Goal: Obtain resource: Obtain resource

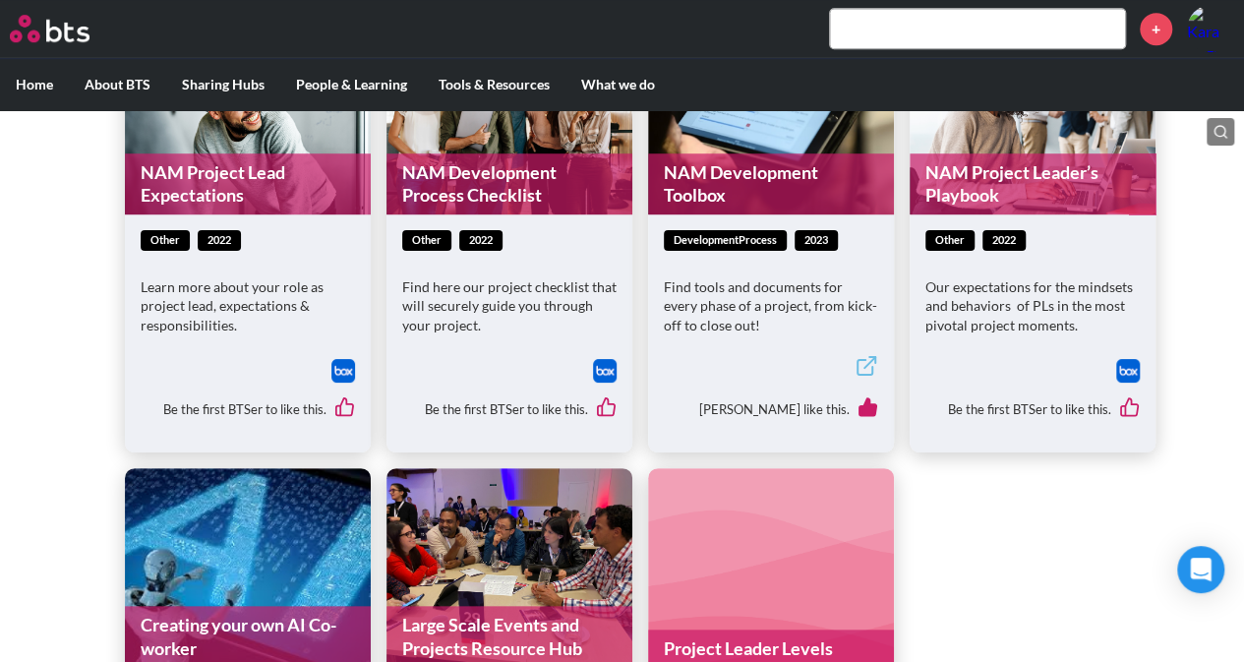
scroll to position [573, 0]
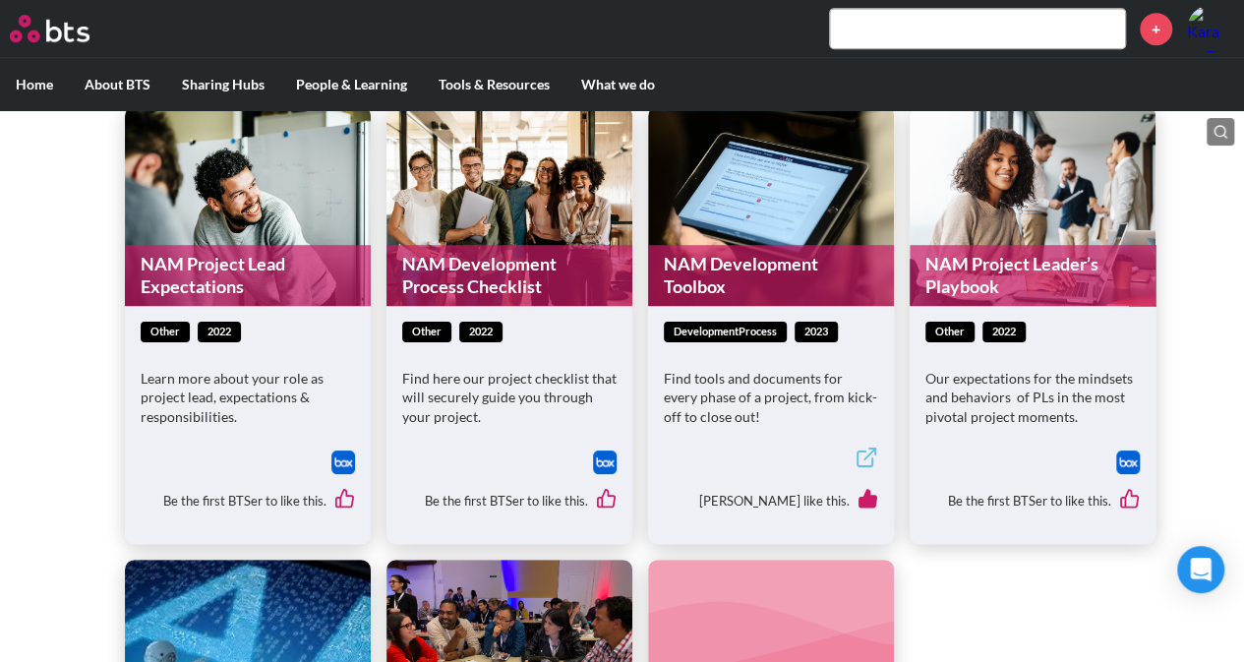
click at [697, 394] on p "Find tools and documents for every phase of a project, from kick-off to close o…" at bounding box center [771, 398] width 214 height 58
click at [753, 225] on figure "NAM Development Toolbox" at bounding box center [771, 206] width 246 height 200
click at [727, 272] on link "NAM Development Toolbox" at bounding box center [771, 276] width 246 height 62
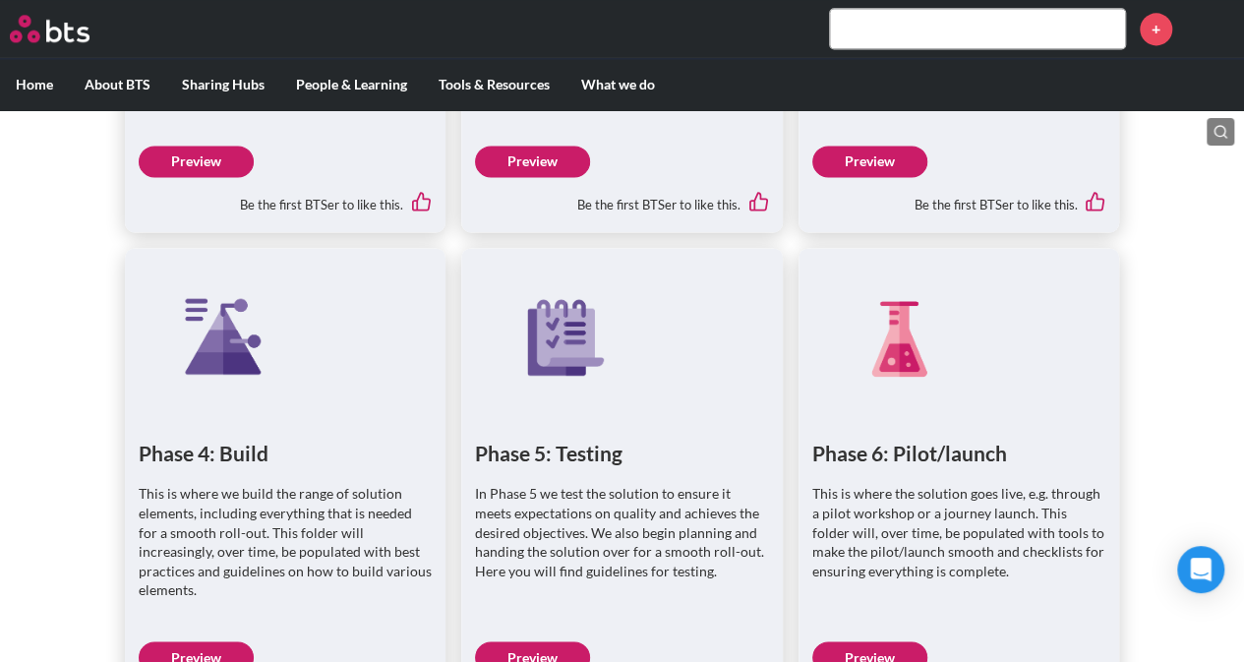
scroll to position [1082, 0]
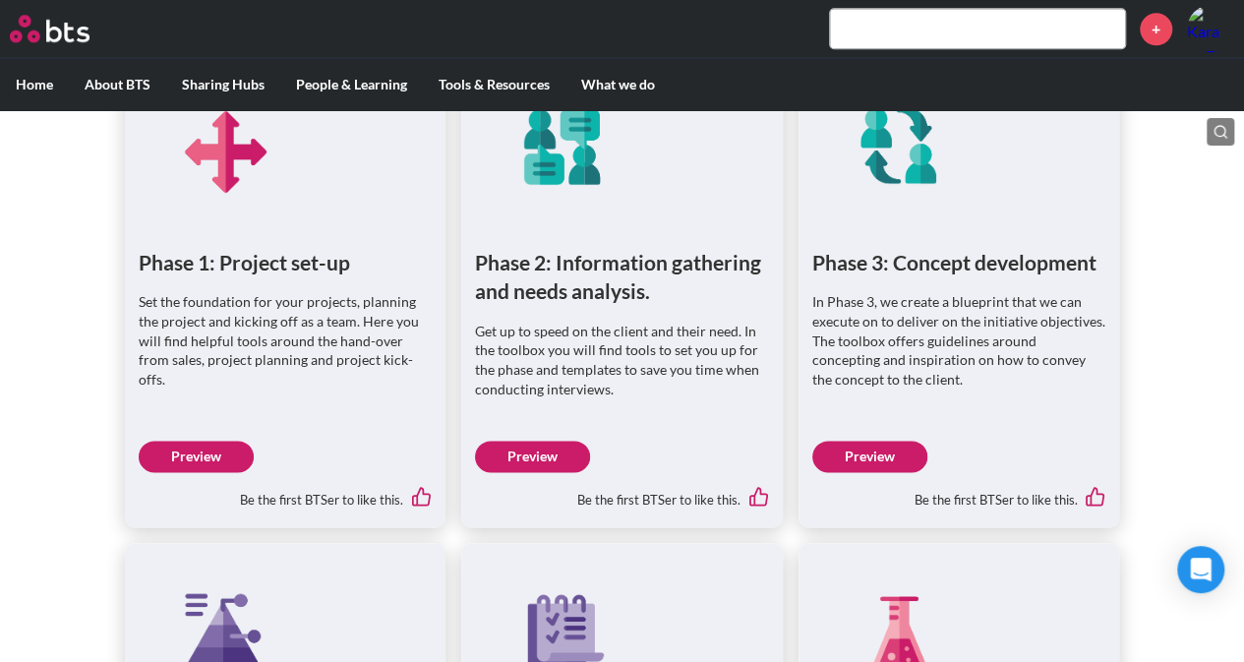
click at [178, 453] on link "Preview" at bounding box center [196, 456] width 115 height 31
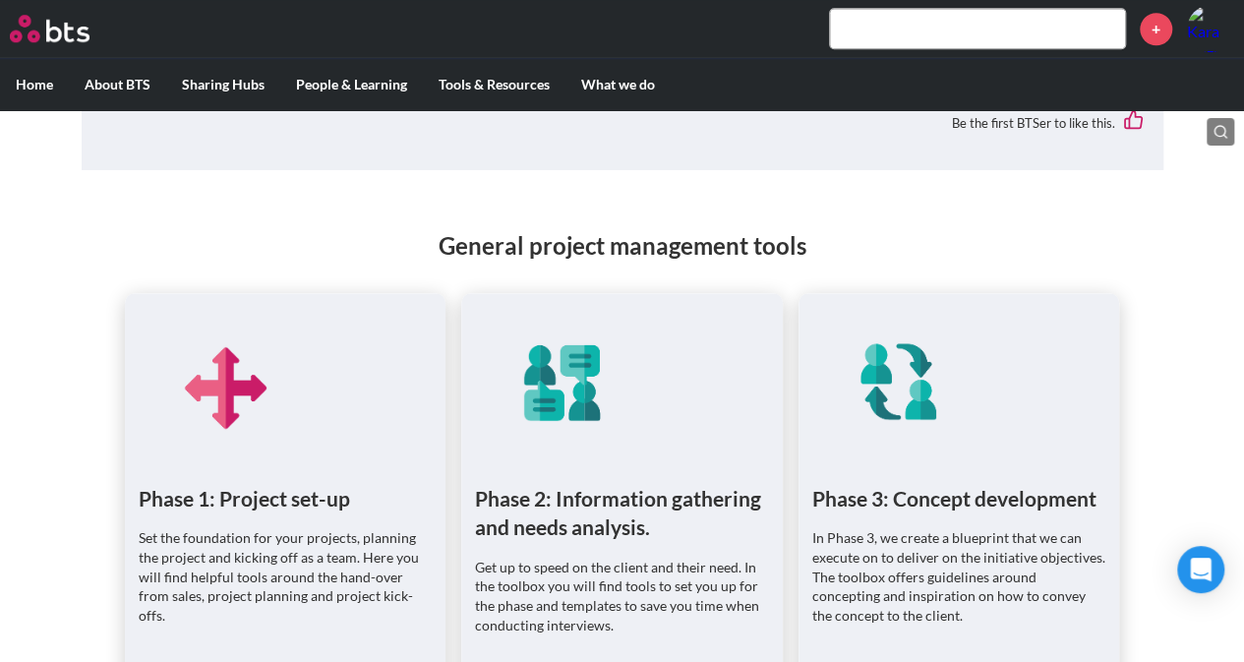
scroll to position [787, 0]
